Goal: Information Seeking & Learning: Learn about a topic

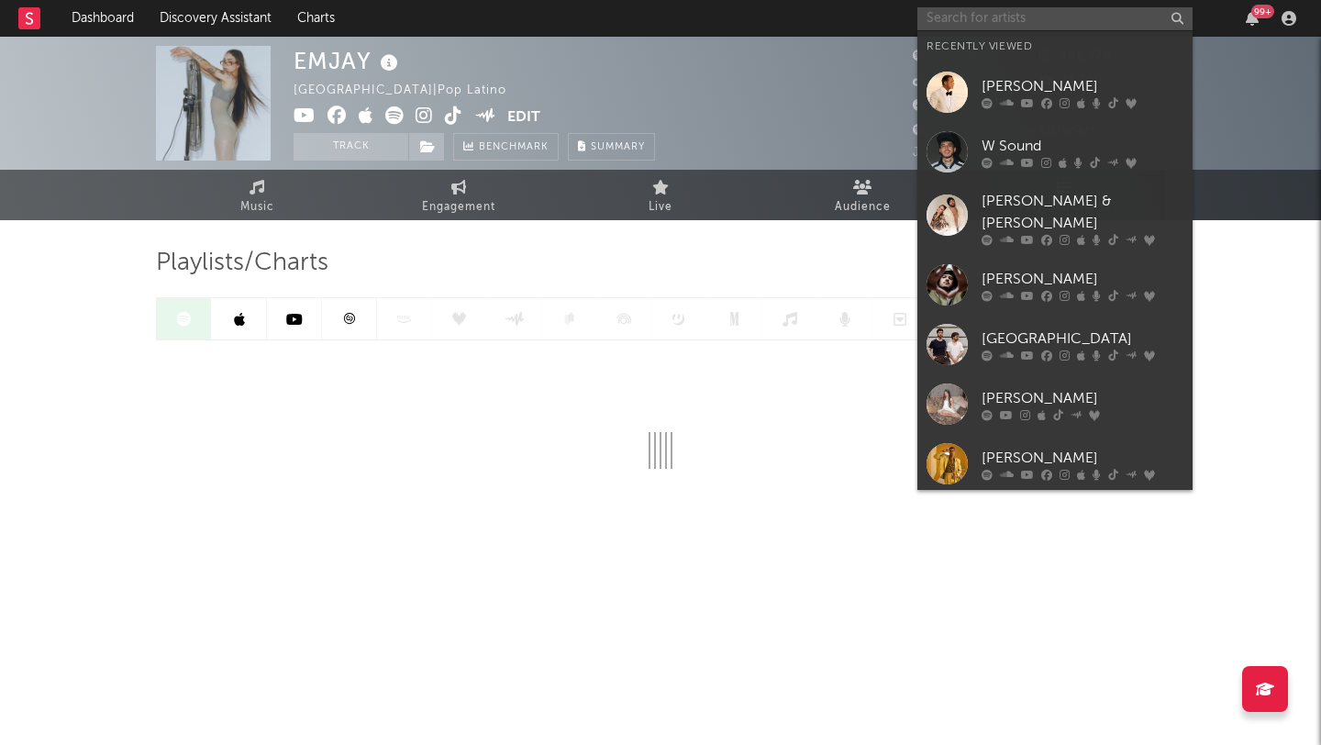
click at [1035, 15] on input "text" at bounding box center [1055, 18] width 275 height 23
type input "l"
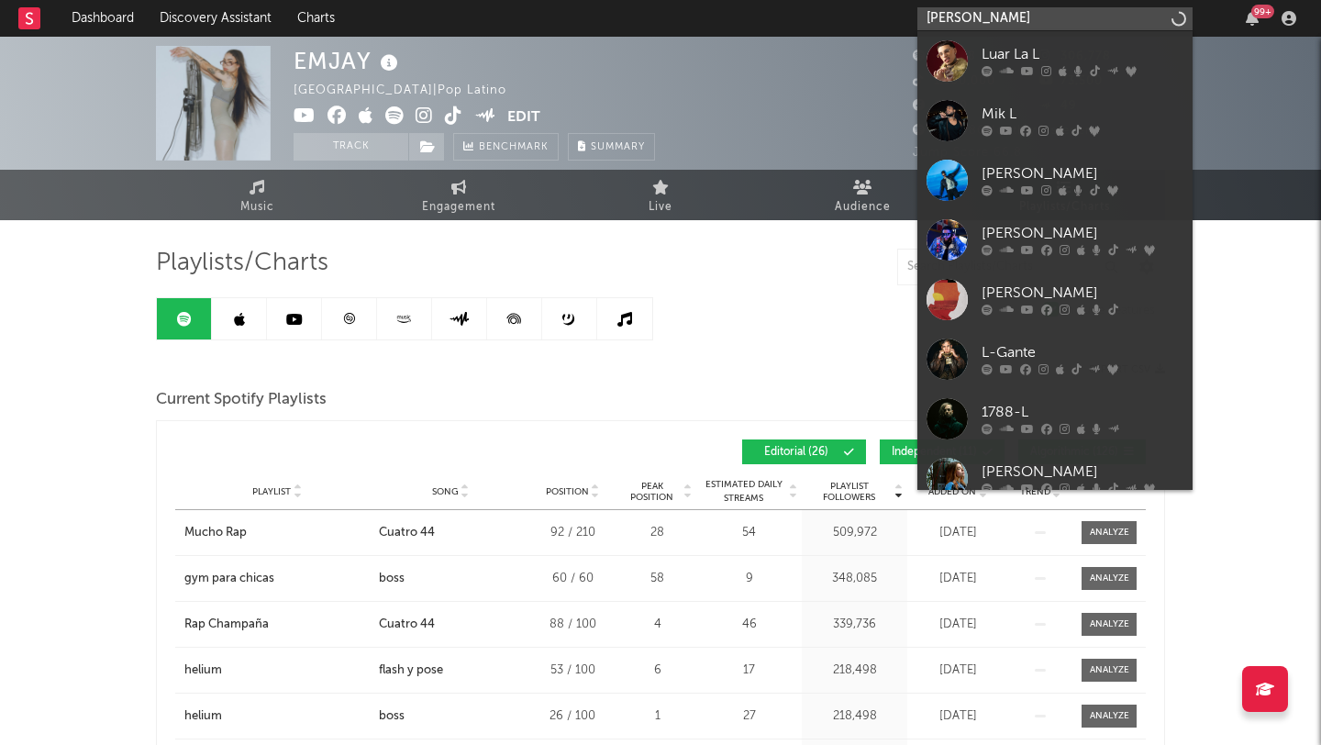
type input "[PERSON_NAME]"
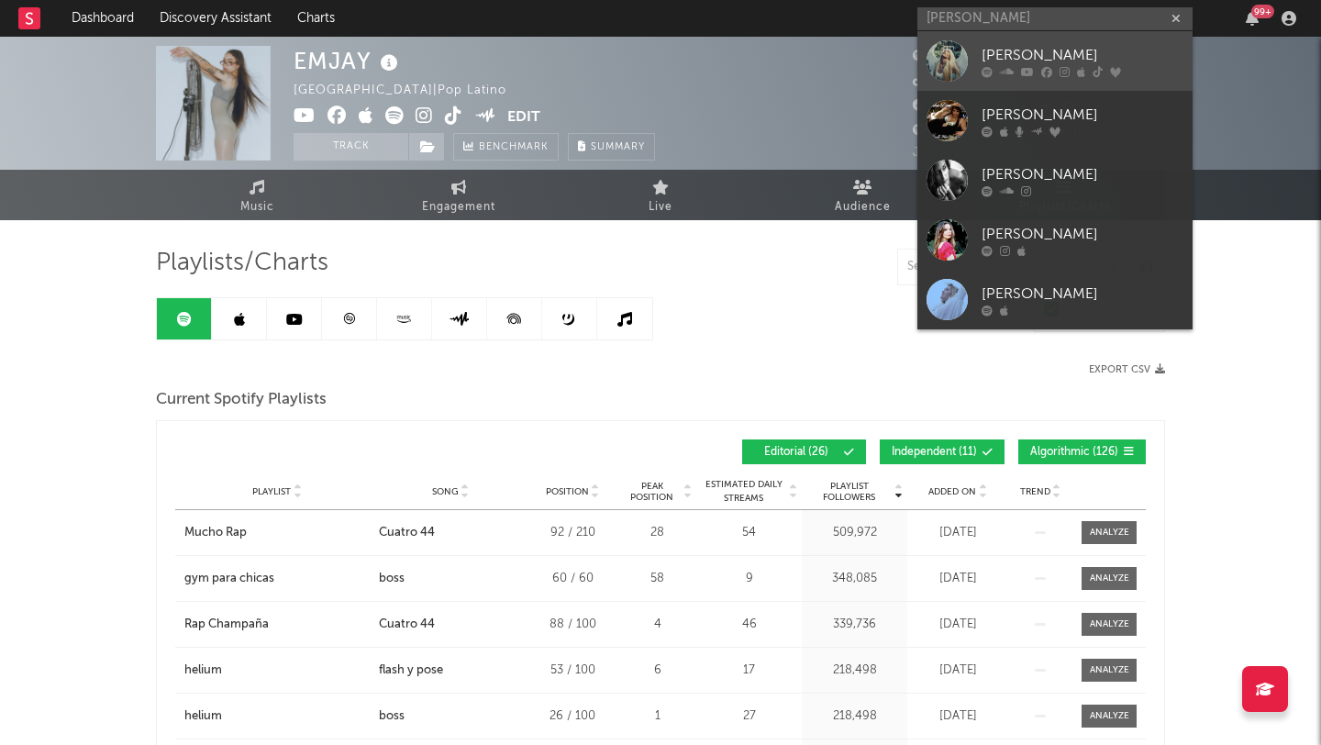
click at [1012, 67] on icon at bounding box center [1007, 71] width 14 height 11
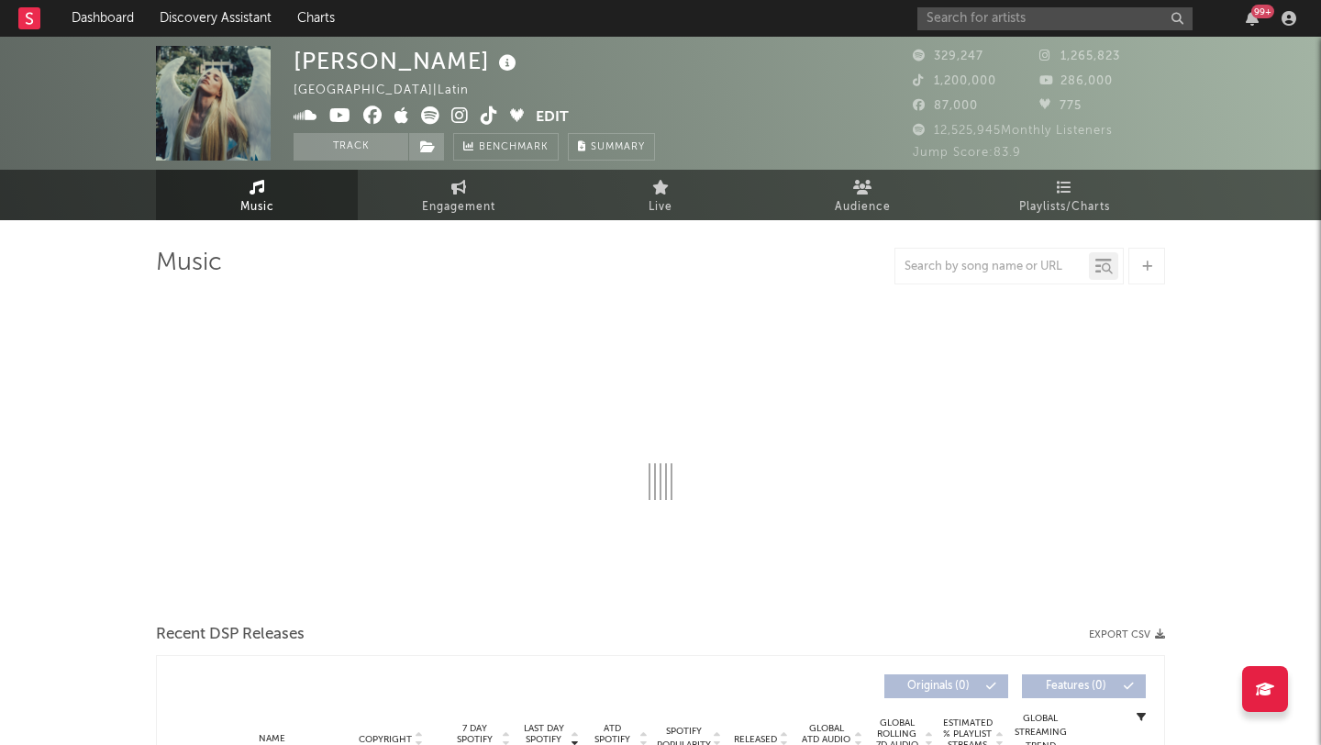
select select "6m"
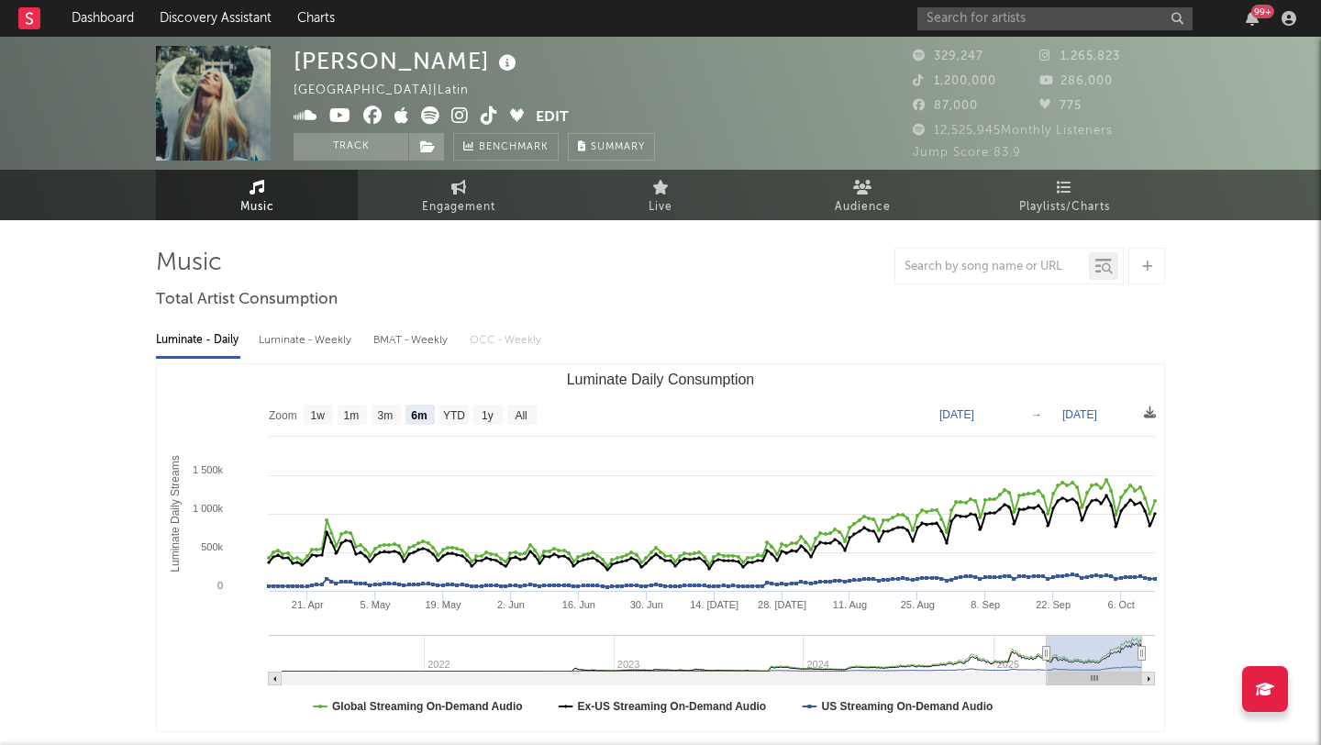
select select "6m"
click at [969, 269] on input "text" at bounding box center [993, 267] width 194 height 15
type input "[PERSON_NAME]"
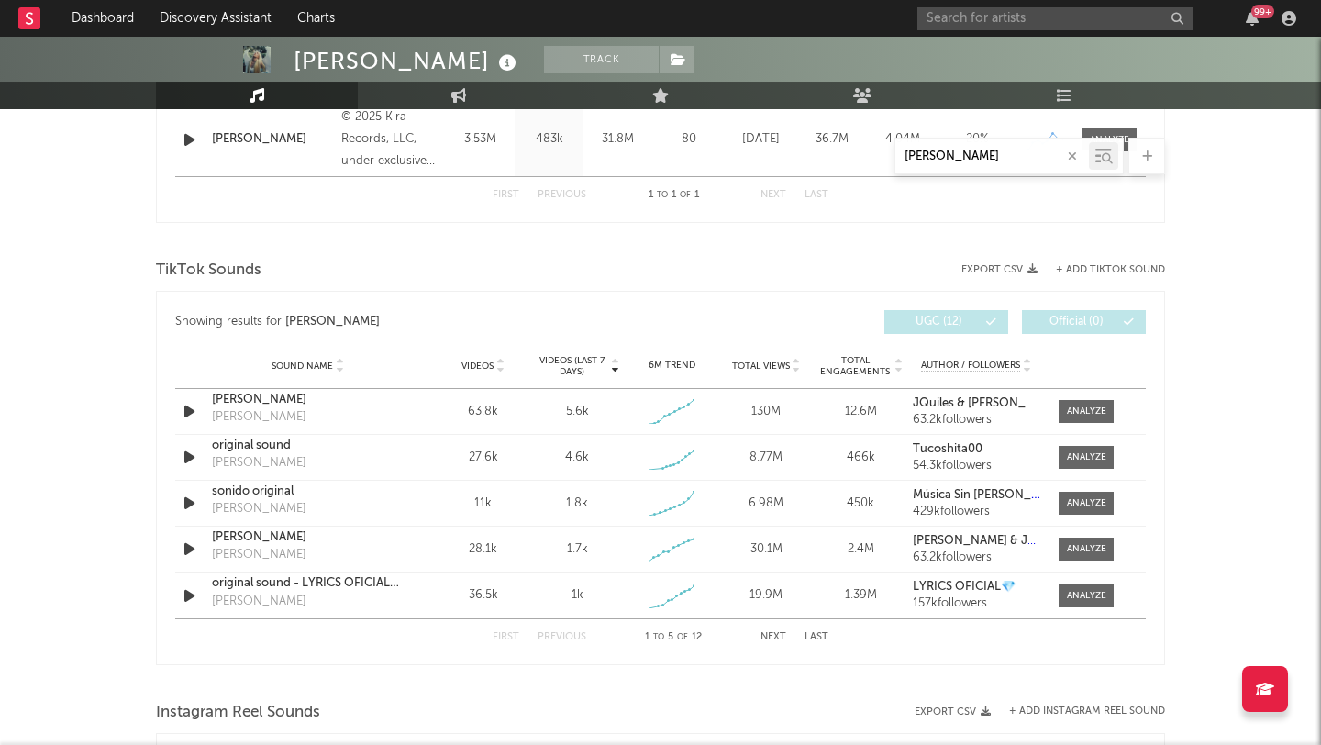
scroll to position [816, 0]
click at [1085, 406] on div at bounding box center [1086, 410] width 39 height 14
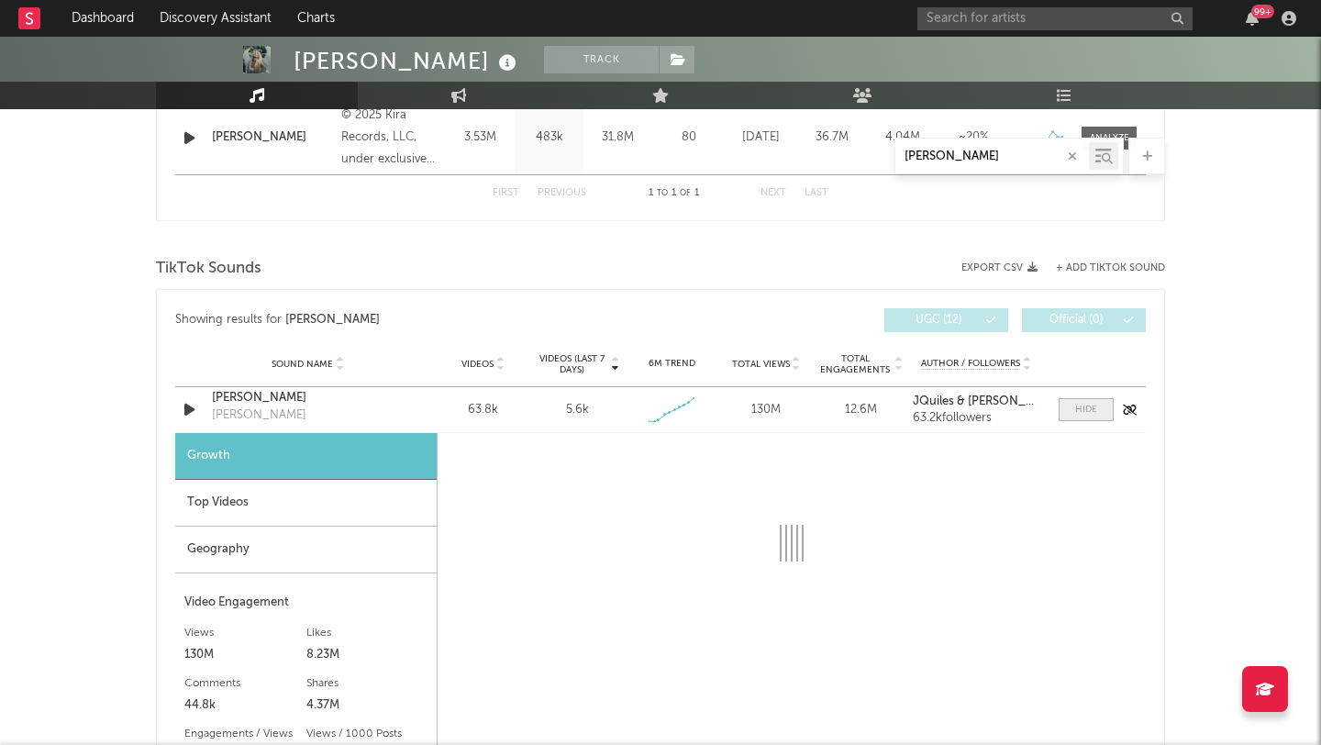
select select "1w"
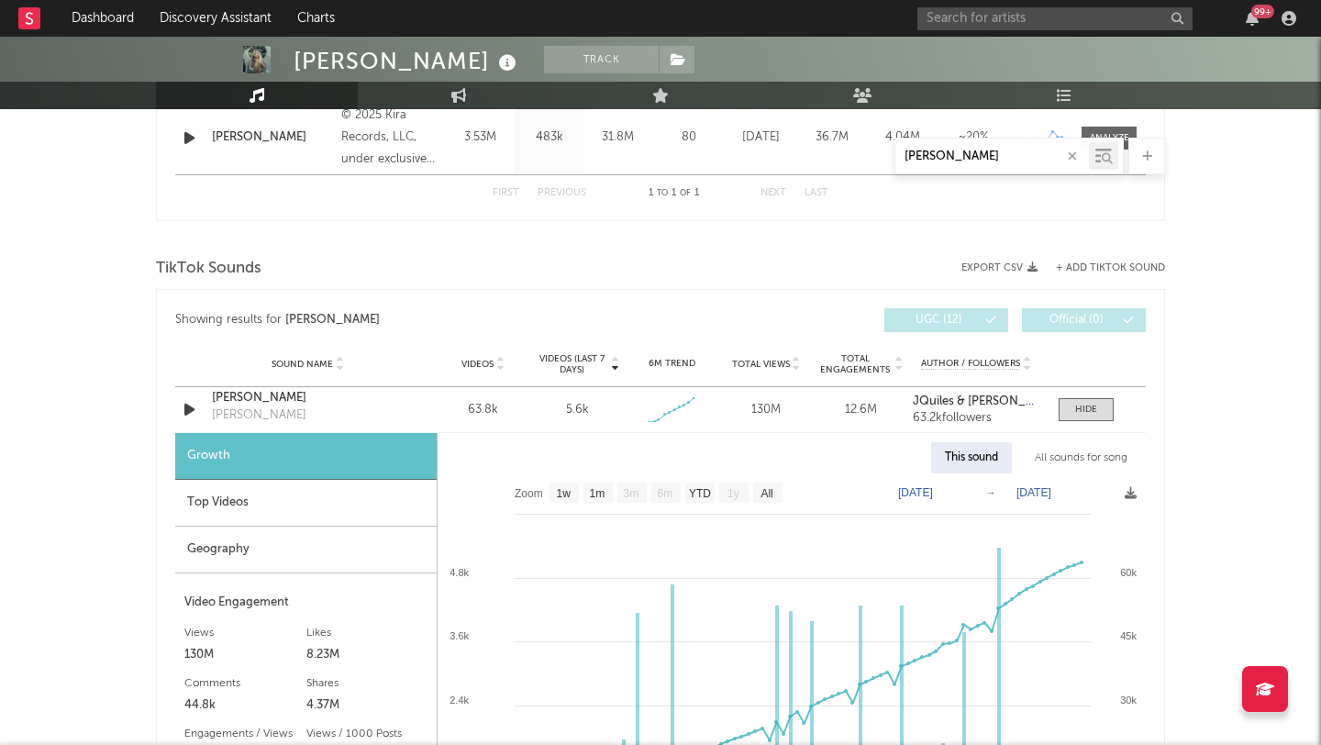
click at [1053, 459] on div "All sounds for song" at bounding box center [1081, 457] width 120 height 31
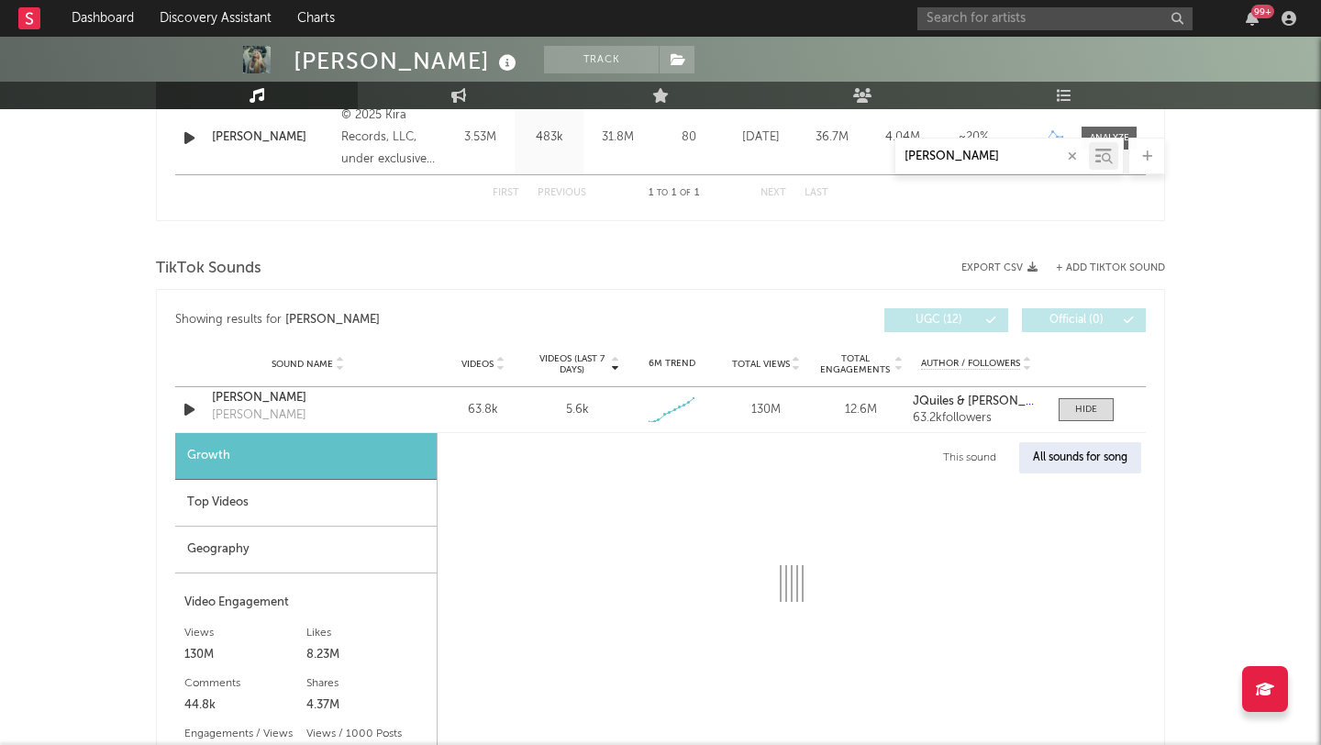
select select "1w"
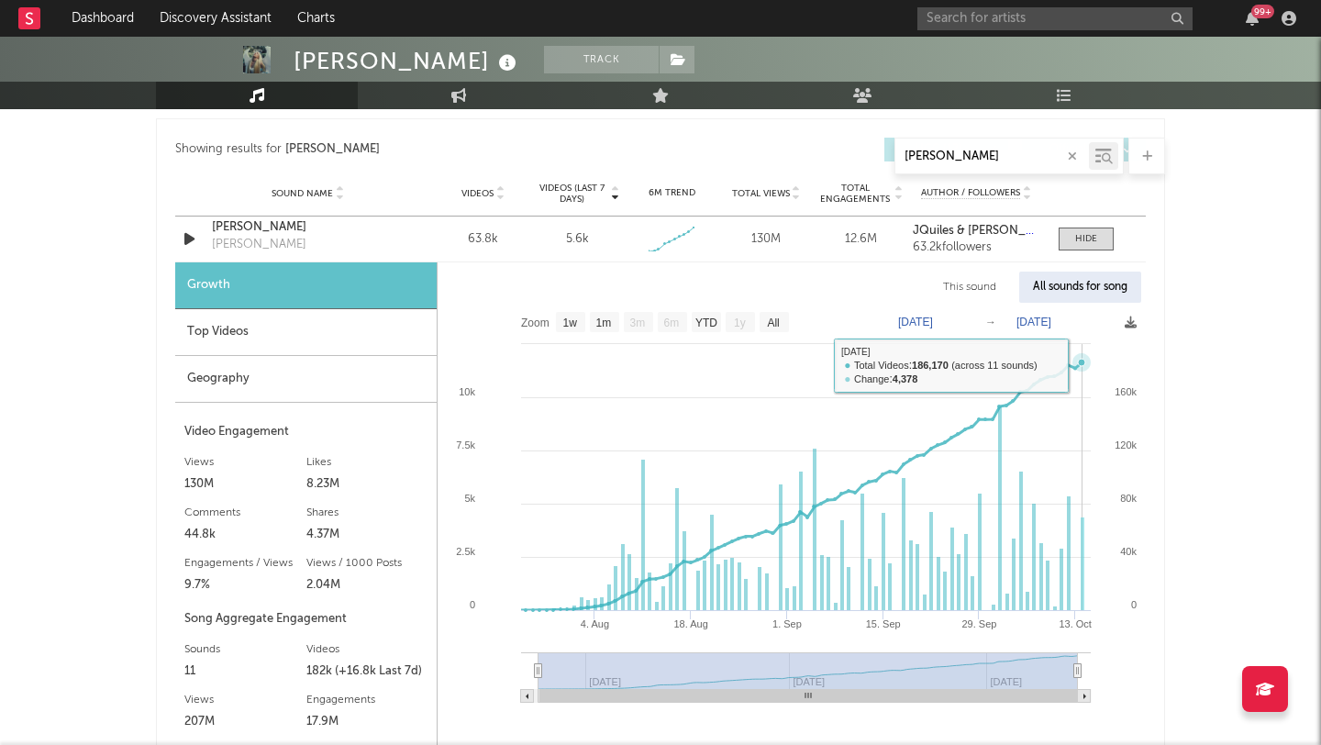
scroll to position [985, 0]
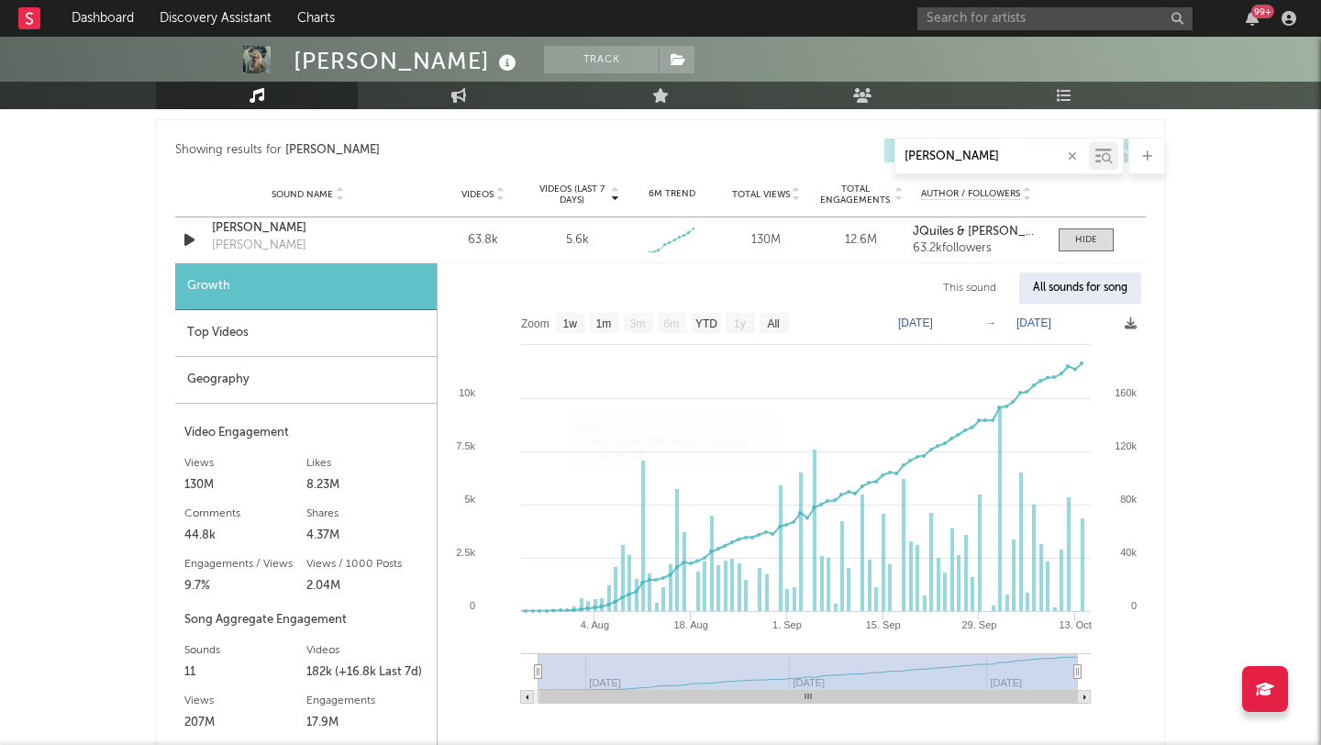
click at [253, 331] on div "Top Videos" at bounding box center [305, 333] width 261 height 47
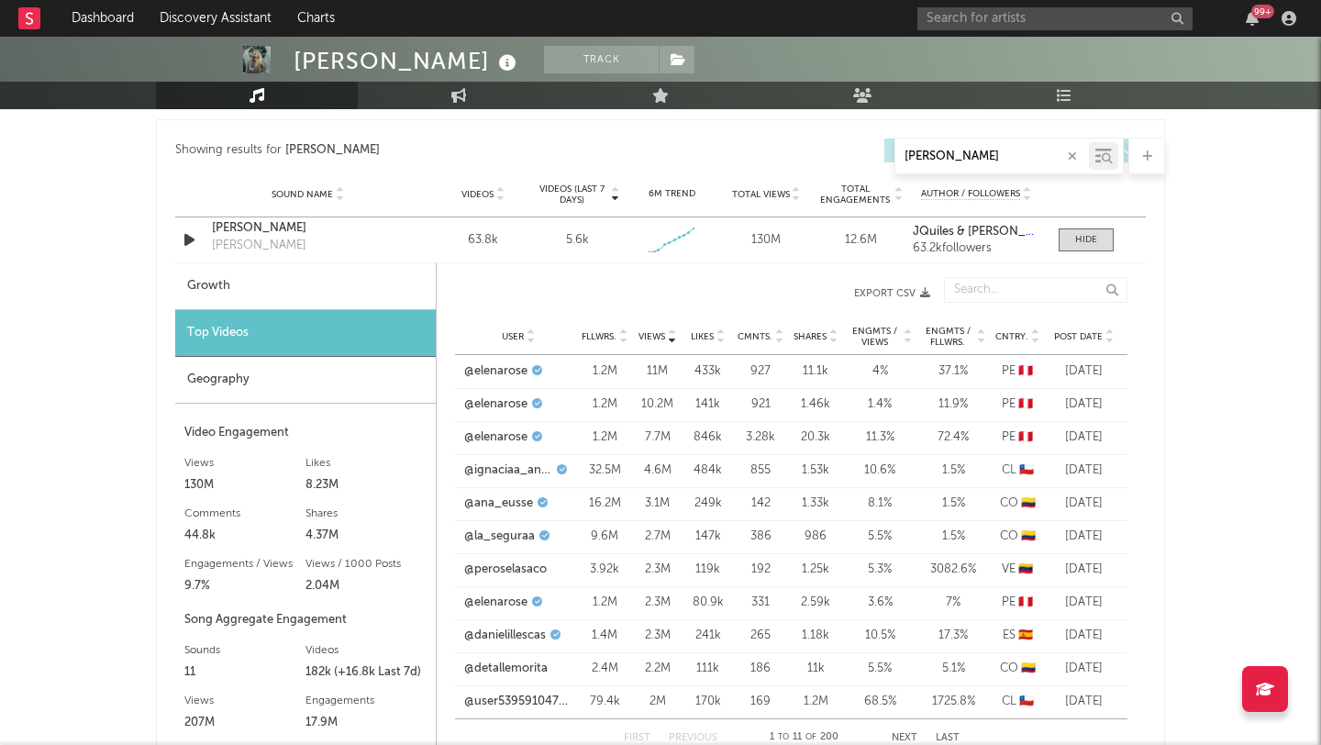
click at [221, 297] on div "Growth" at bounding box center [305, 286] width 261 height 47
select select "1w"
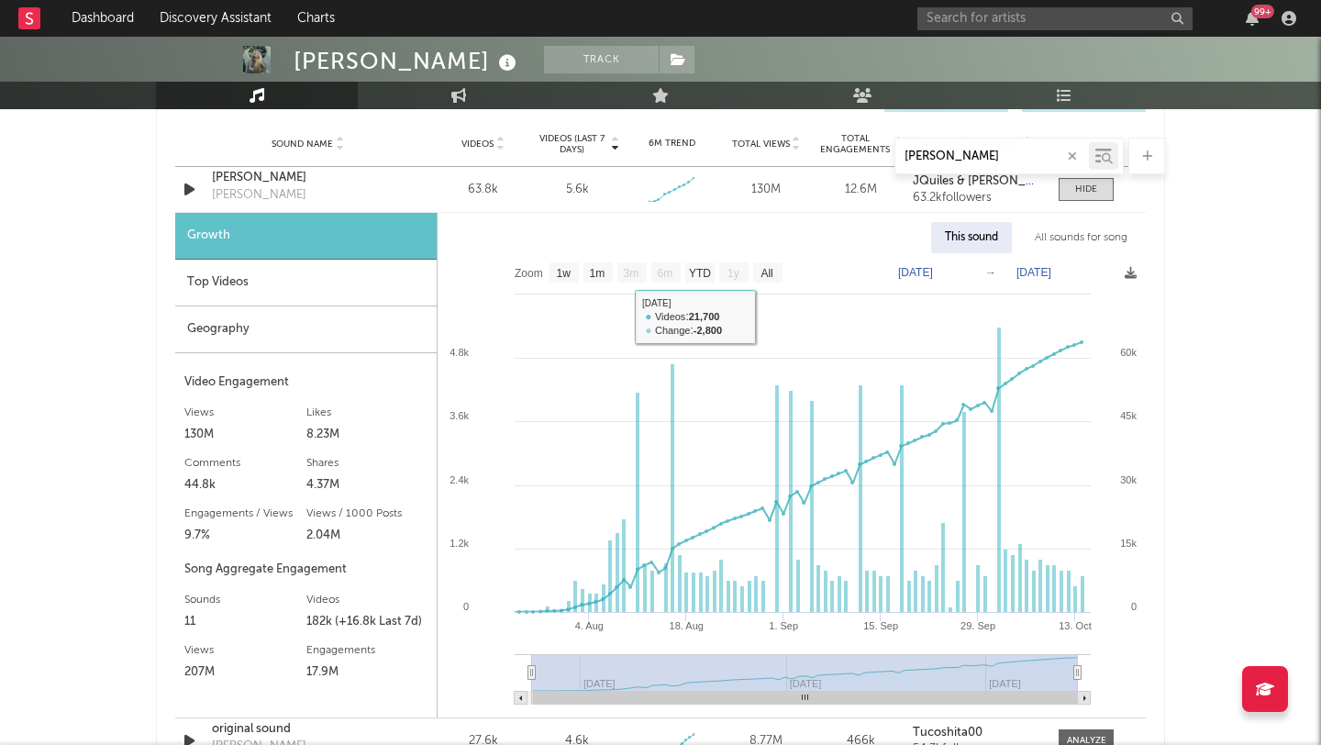
scroll to position [1028, 0]
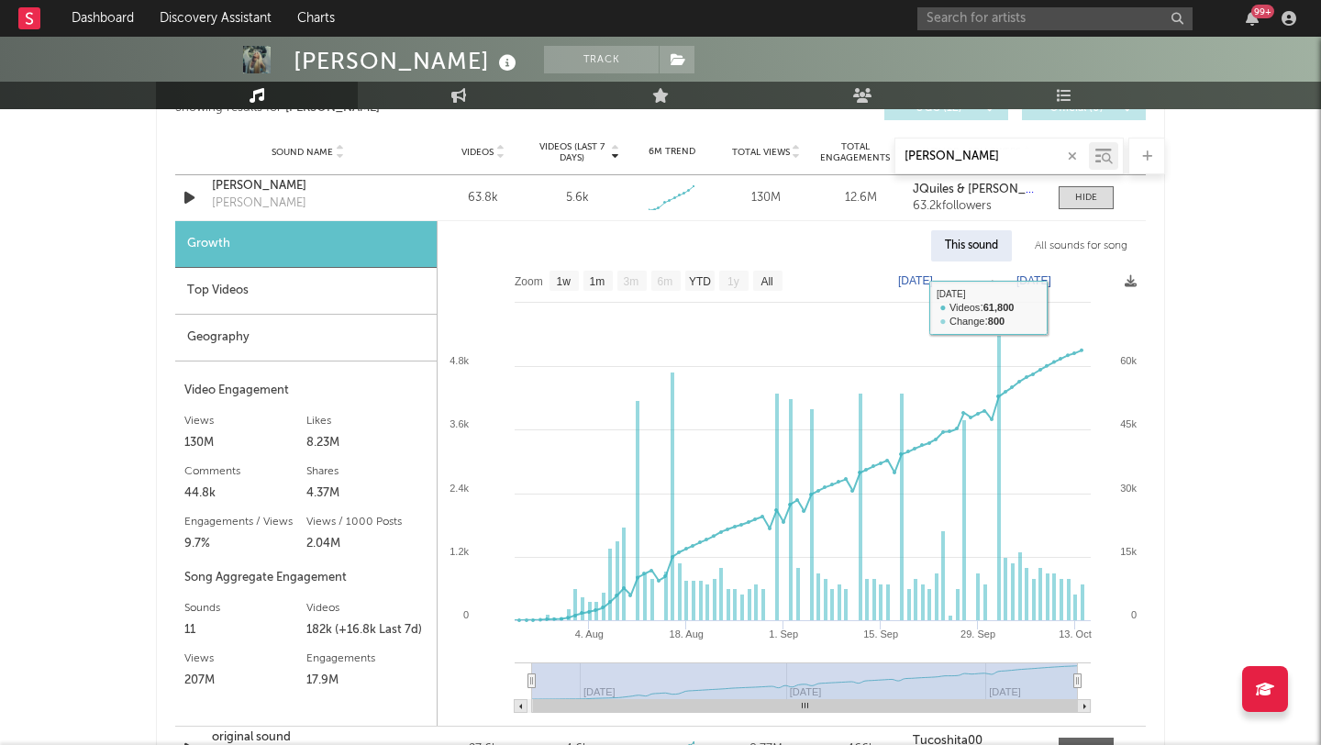
click at [1056, 243] on div "All sounds for song" at bounding box center [1081, 245] width 120 height 31
select select "1w"
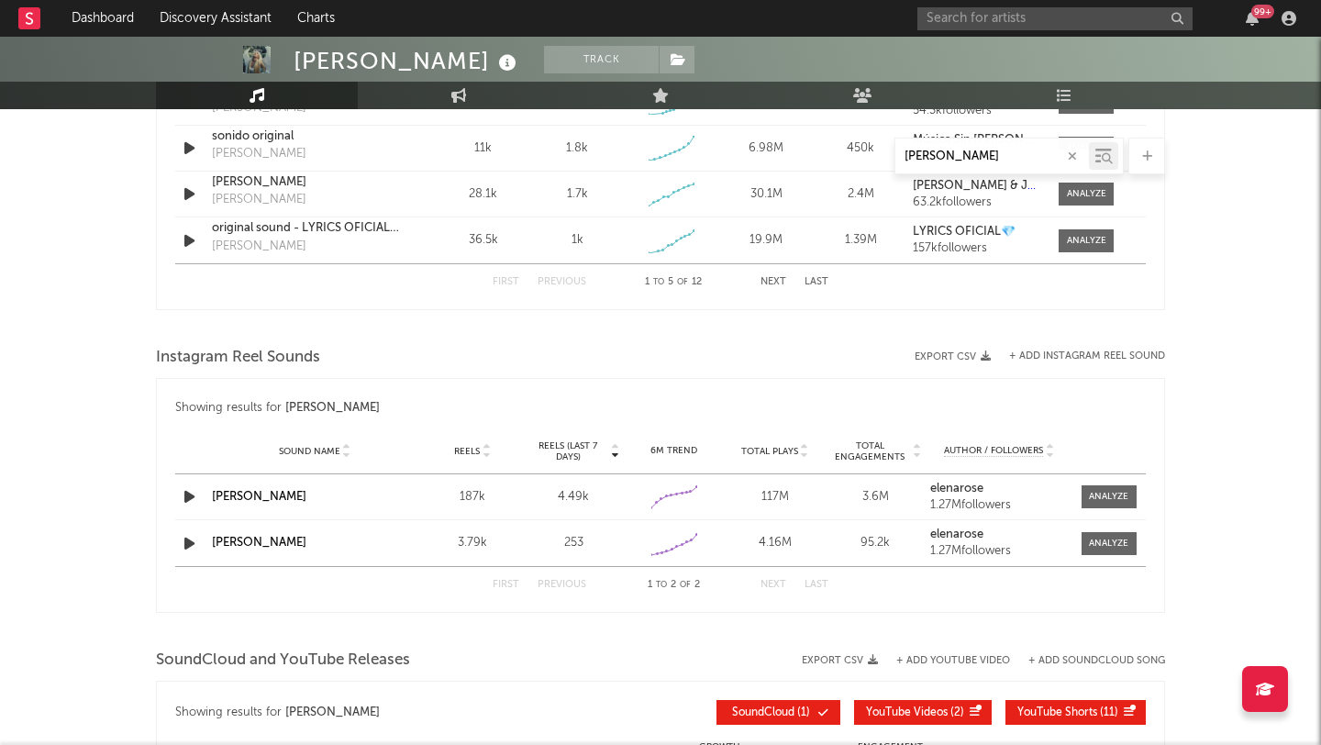
scroll to position [1691, 0]
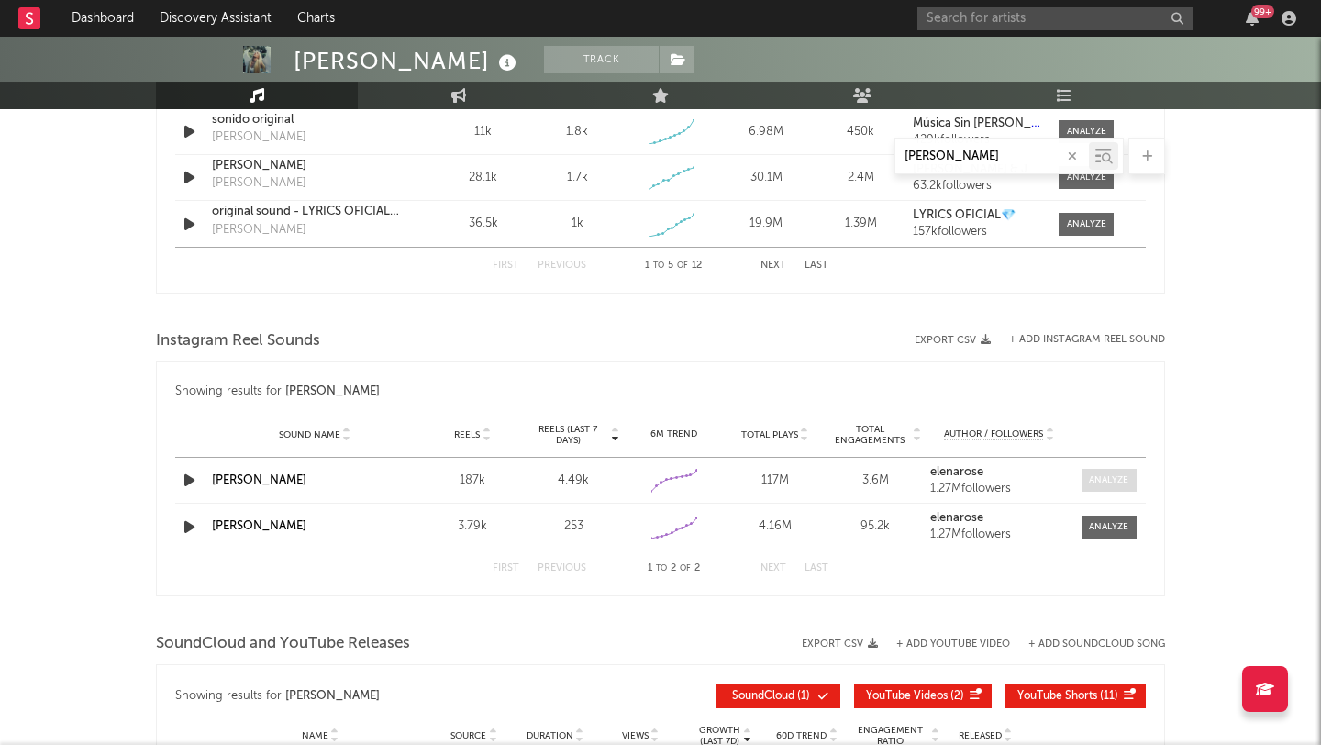
click at [1120, 477] on div at bounding box center [1108, 480] width 39 height 14
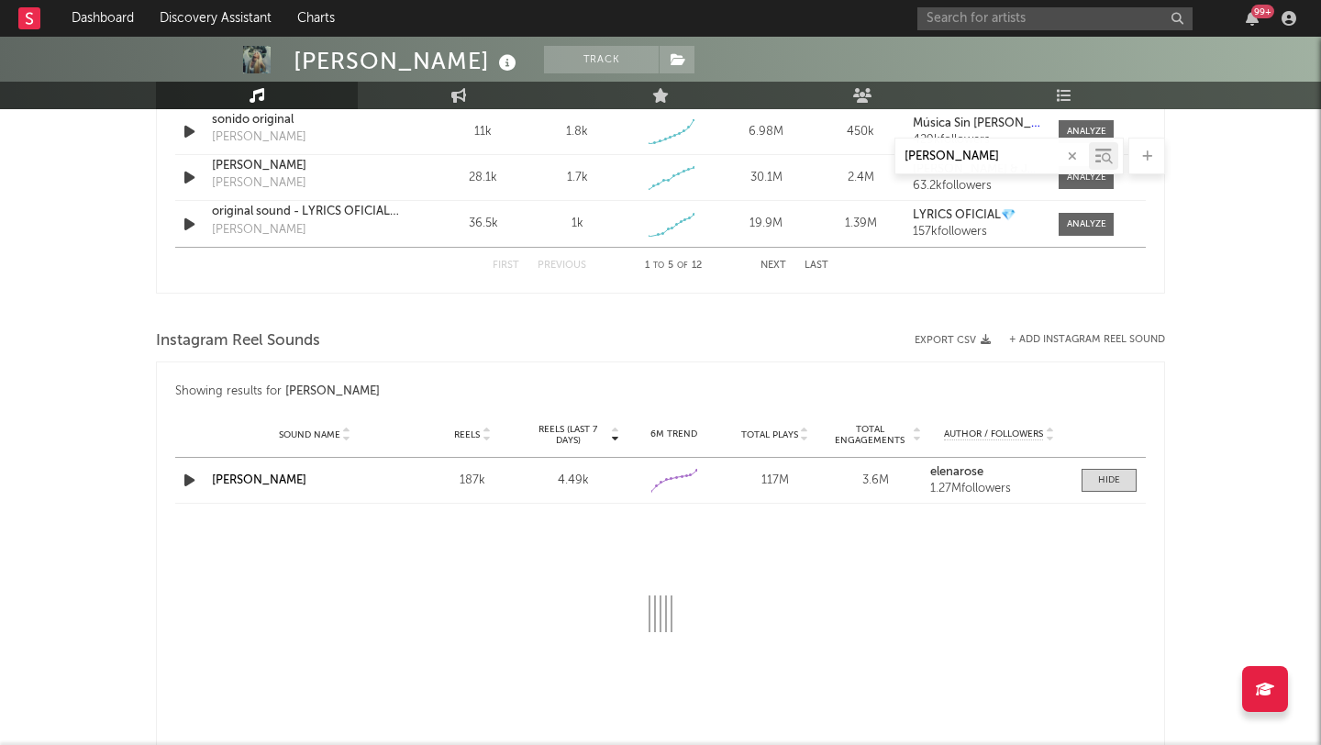
select select "1w"
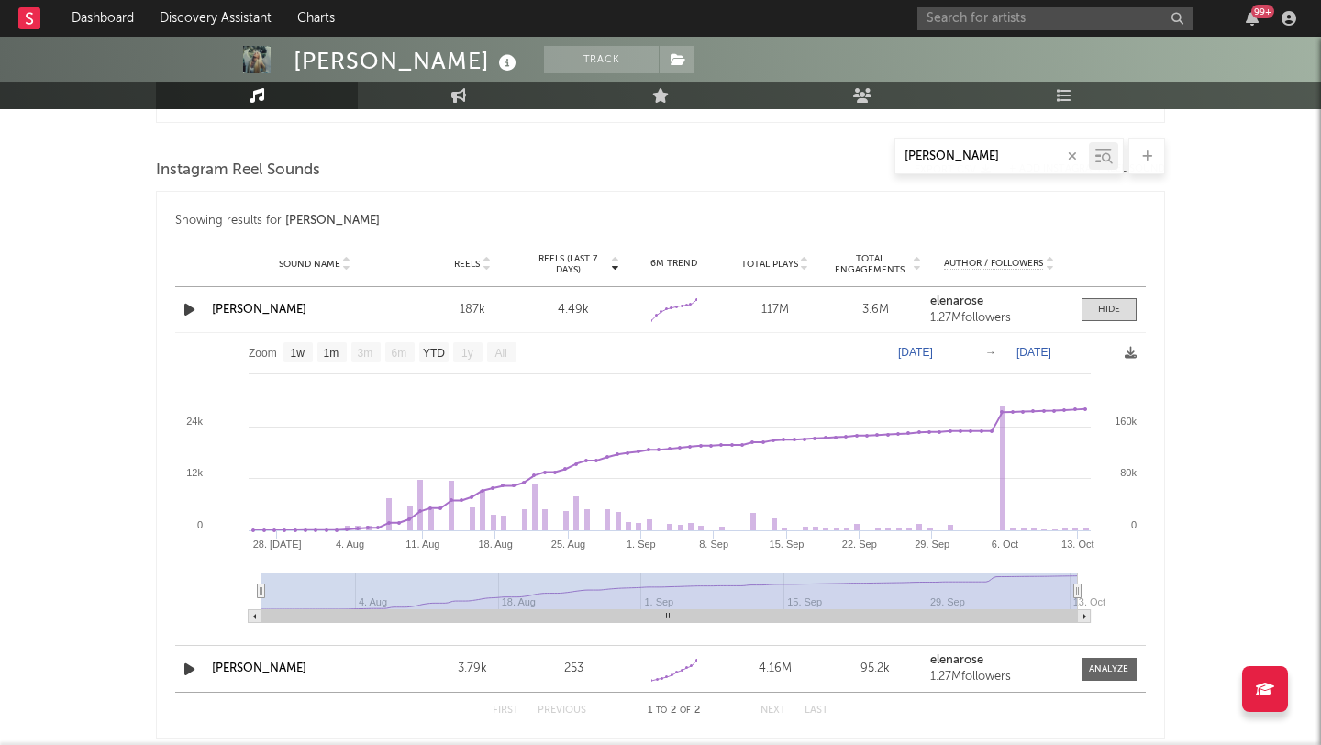
scroll to position [1875, 0]
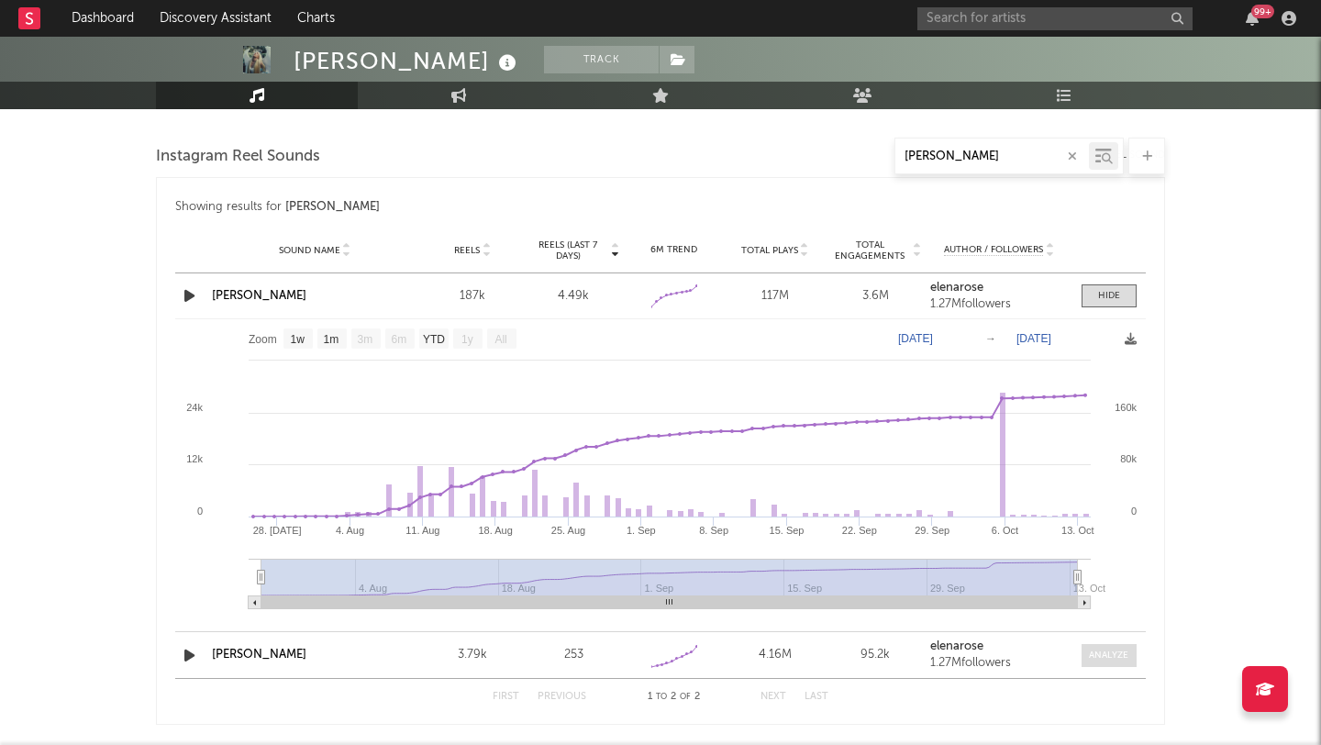
click at [1099, 660] on div at bounding box center [1108, 656] width 39 height 14
select select "1w"
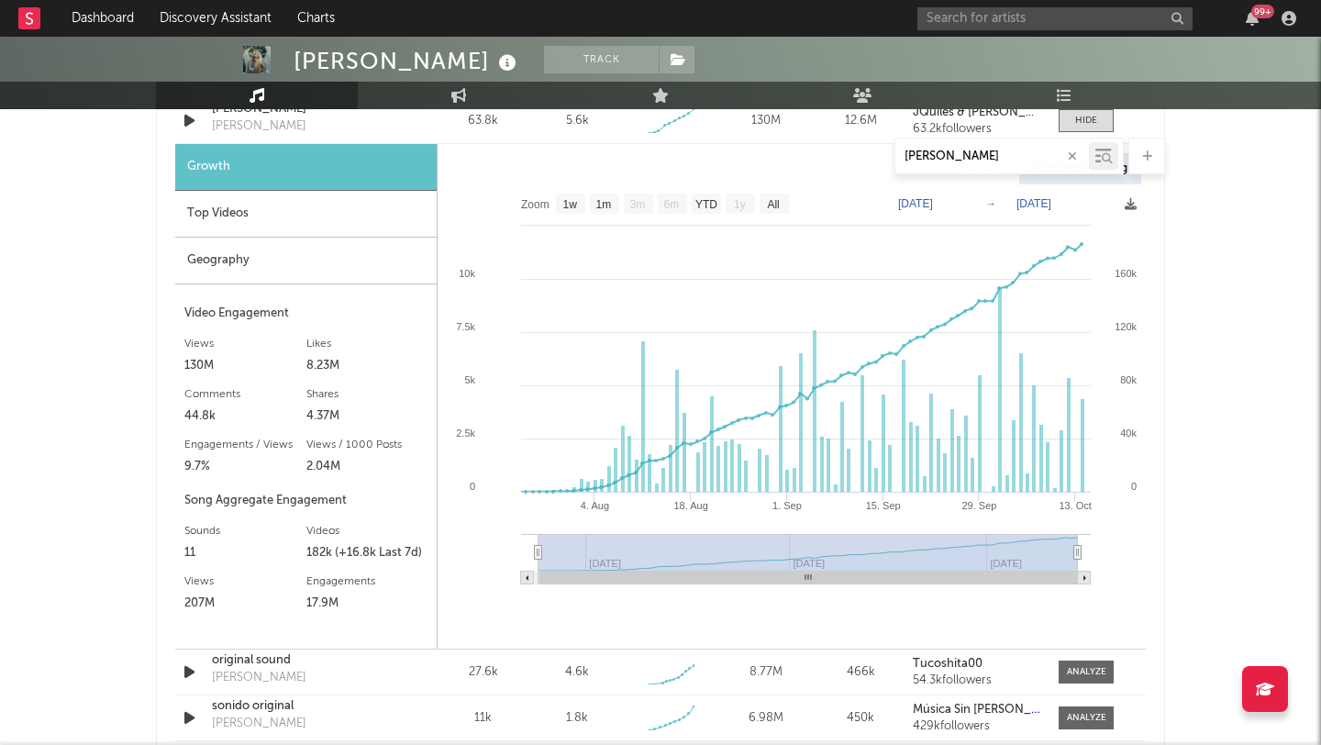
scroll to position [1104, 0]
click at [704, 201] on text "YTD" at bounding box center [706, 205] width 22 height 13
select select "YTD"
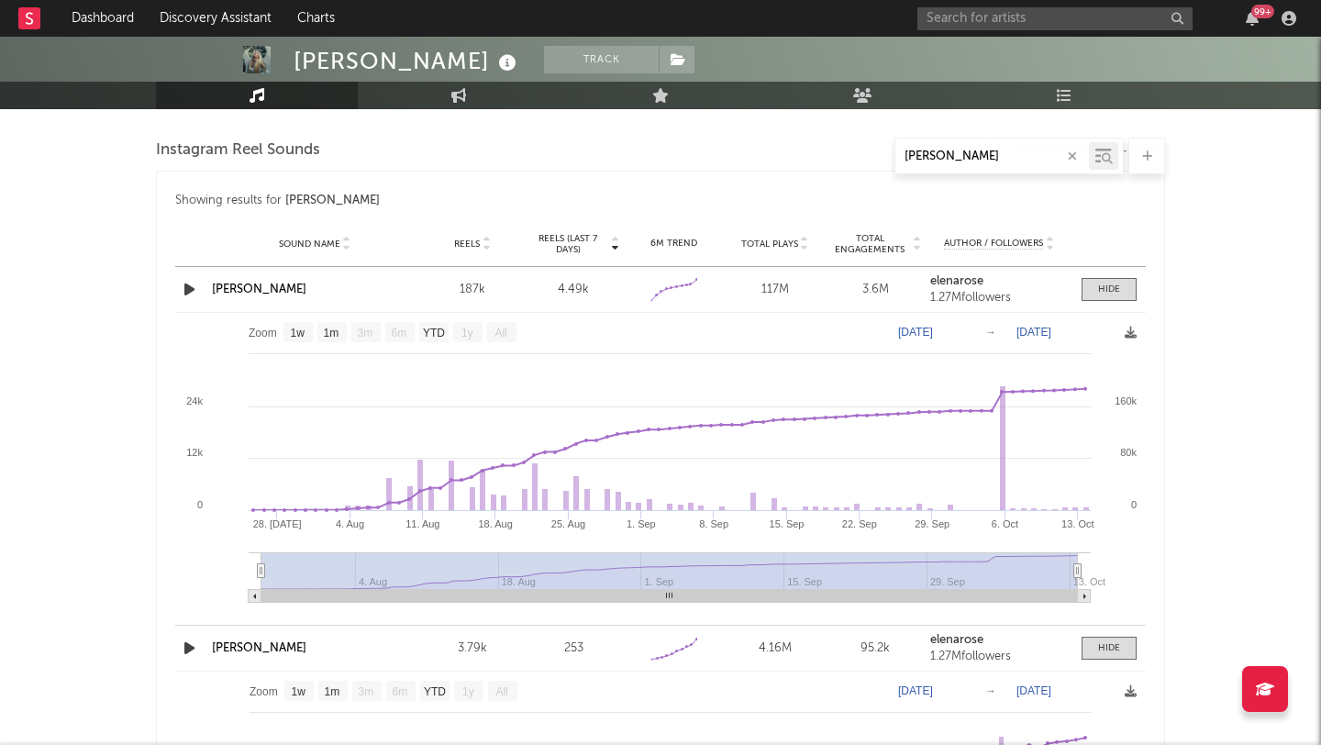
scroll to position [1897, 0]
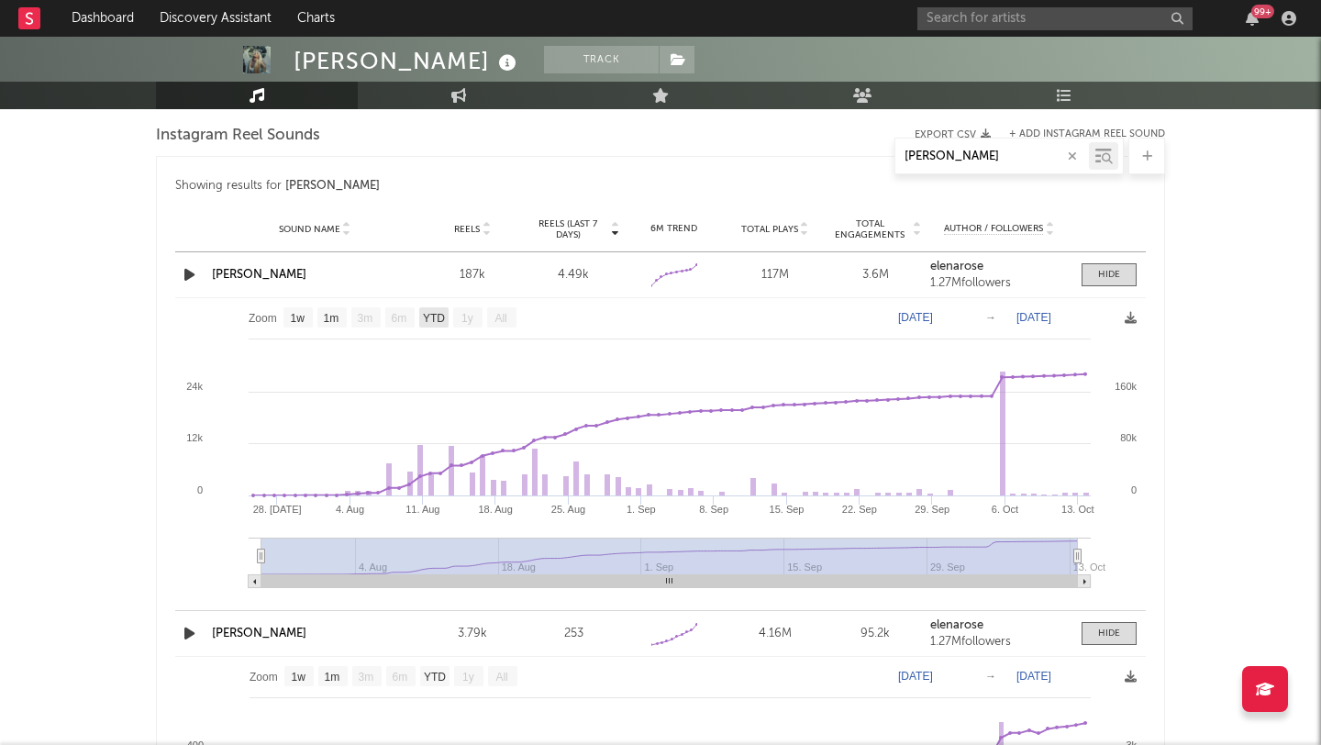
click at [439, 314] on text "YTD" at bounding box center [434, 318] width 22 height 13
select select "YTD"
